Goal: Information Seeking & Learning: Learn about a topic

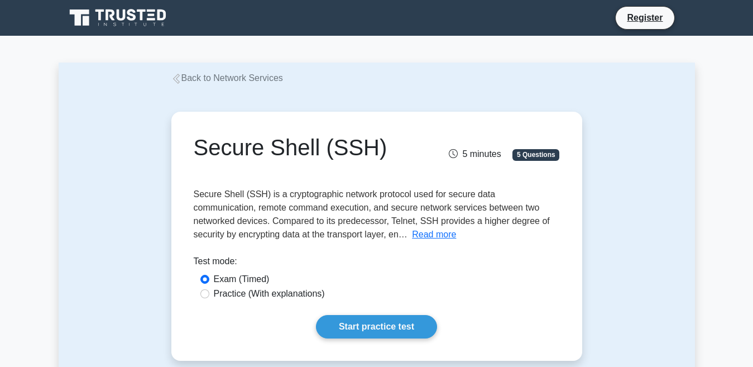
scroll to position [112, 0]
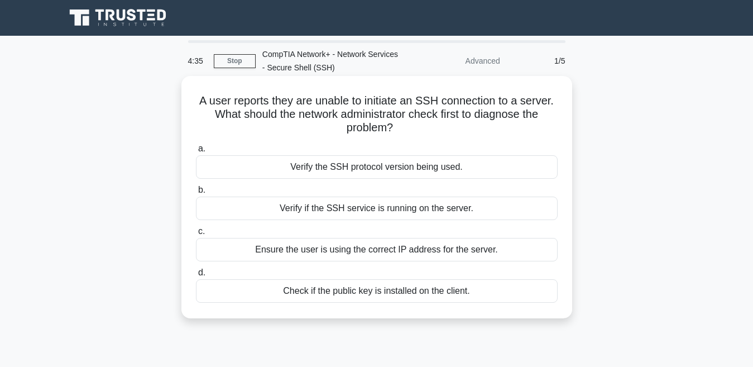
click at [416, 279] on label "d. Check if the public key is installed on the client." at bounding box center [377, 284] width 362 height 37
click at [196, 276] on input "d. Check if the public key is installed on the client." at bounding box center [196, 272] width 0 height 7
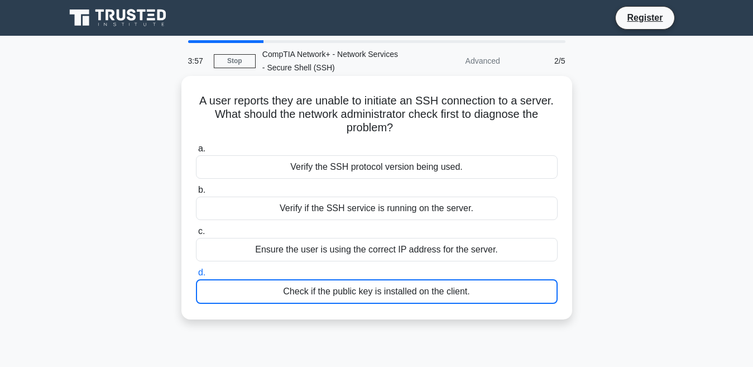
click at [384, 102] on h5 "A user reports they are unable to initiate an SSH connection to a server. What …" at bounding box center [377, 114] width 364 height 41
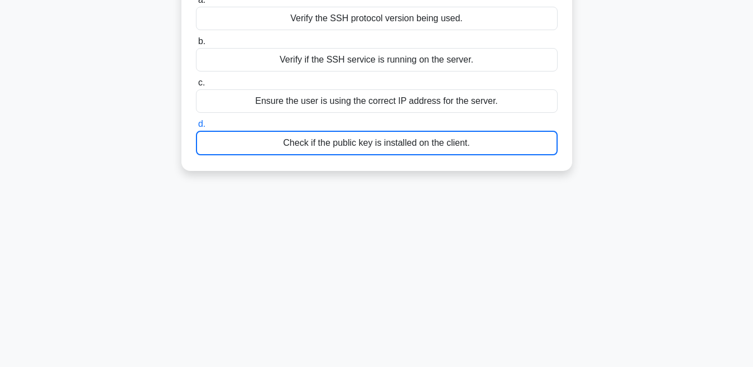
scroll to position [223, 0]
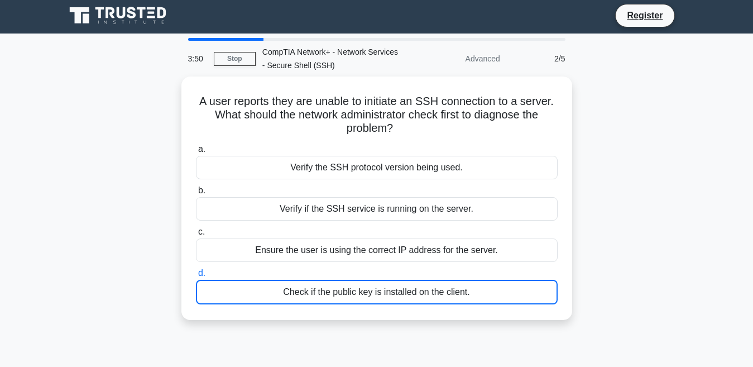
scroll to position [0, 0]
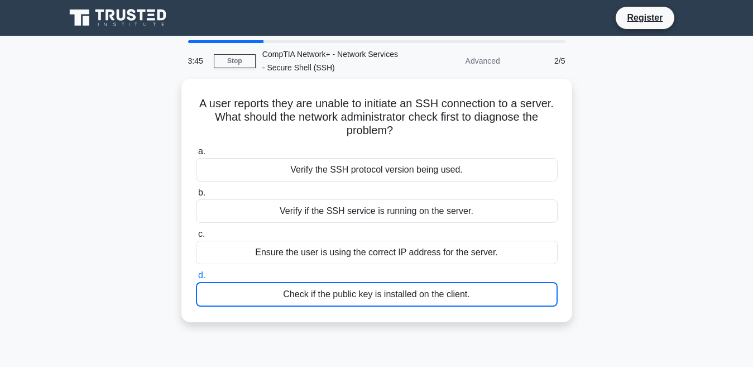
click at [556, 63] on div "2/5" at bounding box center [539, 61] width 65 height 22
click at [560, 61] on div "2/5" at bounding box center [539, 61] width 65 height 22
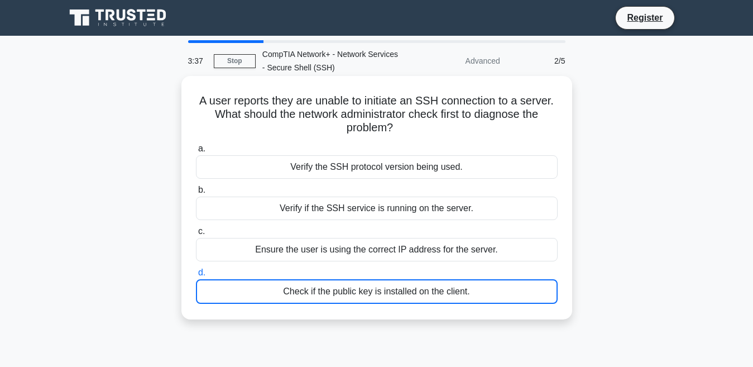
click at [408, 294] on div "Check if the public key is installed on the client." at bounding box center [377, 291] width 362 height 25
click at [196, 276] on input "d. Check if the public key is installed on the client." at bounding box center [196, 272] width 0 height 7
click at [371, 161] on div "Verify the SSH protocol version being used." at bounding box center [377, 166] width 362 height 23
click at [196, 152] on input "a. Verify the SSH protocol version being used." at bounding box center [196, 148] width 0 height 7
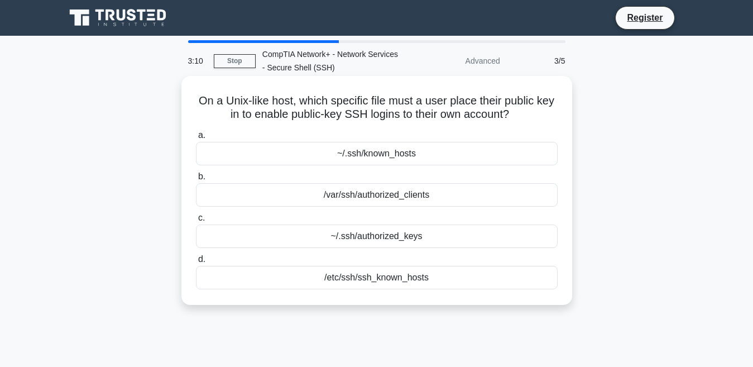
click at [423, 239] on div "~/.ssh/authorized_keys" at bounding box center [377, 235] width 362 height 23
click at [196, 222] on input "c. ~/.ssh/authorized_keys" at bounding box center [196, 217] width 0 height 7
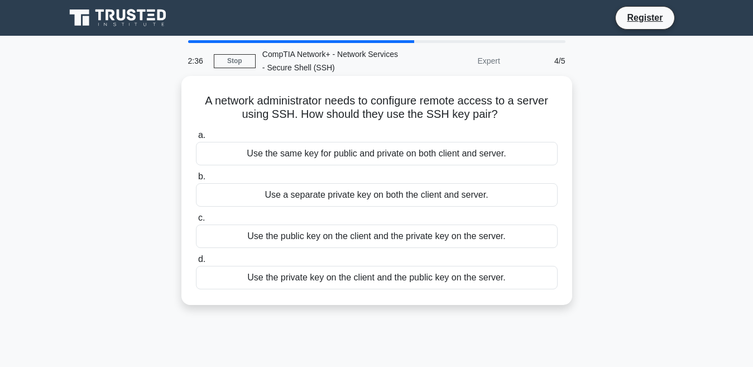
click at [412, 239] on div "Use the public key on the client and the private key on the server." at bounding box center [377, 235] width 362 height 23
click at [196, 222] on input "c. Use the public key on the client and the private key on the server." at bounding box center [196, 217] width 0 height 7
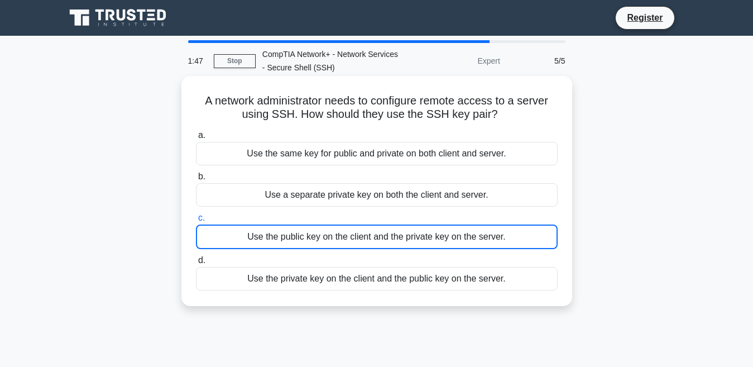
click at [357, 279] on div "Use the private key on the client and the public key on the server." at bounding box center [377, 278] width 362 height 23
click at [196, 264] on input "d. Use the private key on the client and the public key on the server." at bounding box center [196, 260] width 0 height 7
